Goal: Task Accomplishment & Management: Use online tool/utility

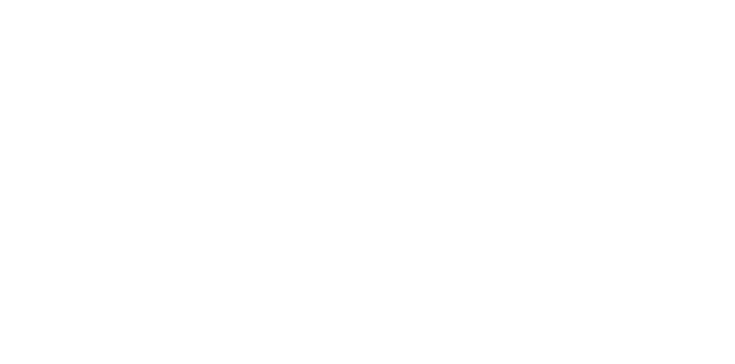
scroll to position [190, 0]
click at [152, 148] on button "Tracking" at bounding box center [97, 158] width 109 height 29
click at [152, 106] on button "Collaborate" at bounding box center [97, 100] width 109 height 29
click at [615, 60] on button "Close" at bounding box center [594, 64] width 42 height 18
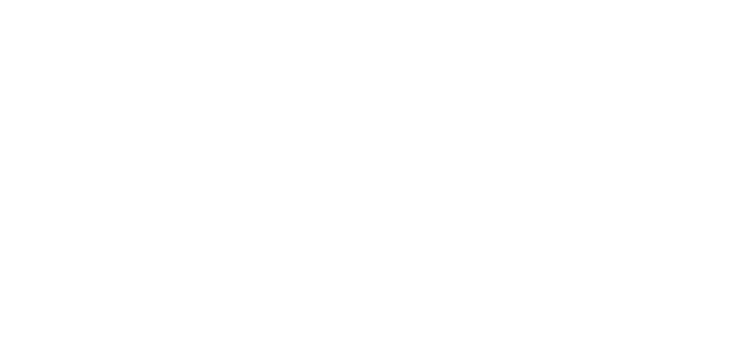
click at [120, 101] on div "Collaborate" at bounding box center [97, 100] width 45 height 10
